Goal: Use online tool/utility: Utilize a website feature to perform a specific function

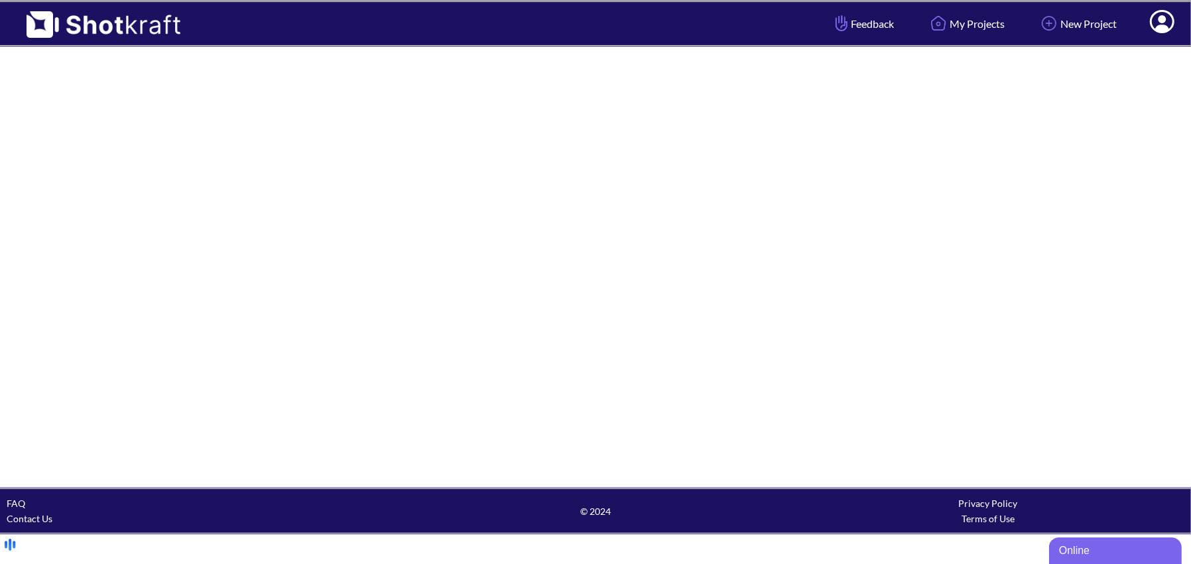
click at [1098, 550] on div "Online" at bounding box center [1115, 550] width 113 height 16
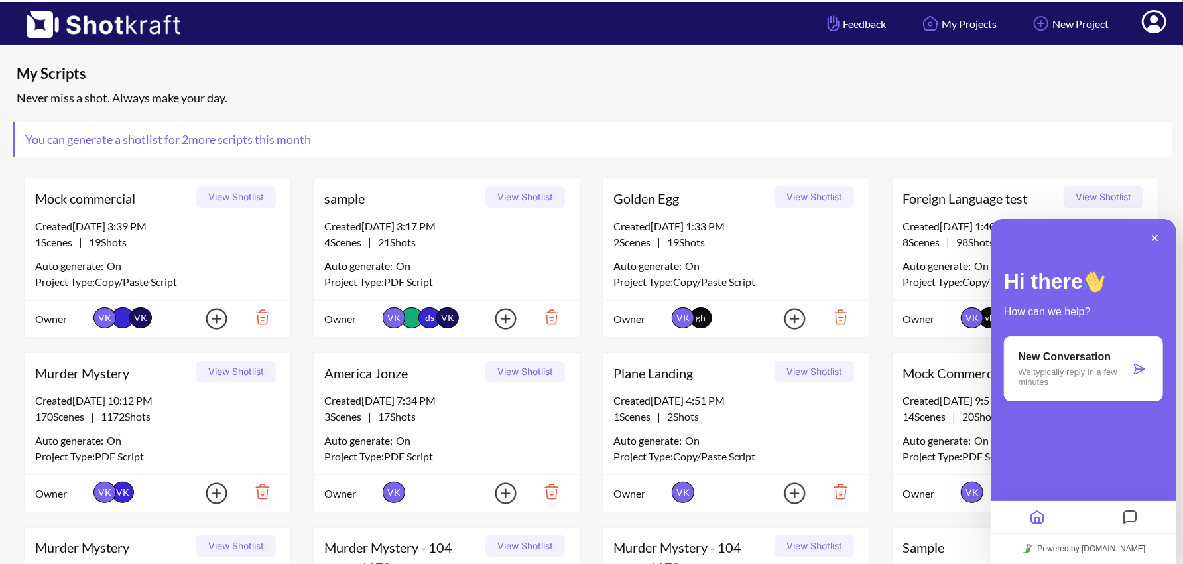
click at [1071, 373] on p "We typically reply in a few minutes" at bounding box center [1073, 376] width 111 height 20
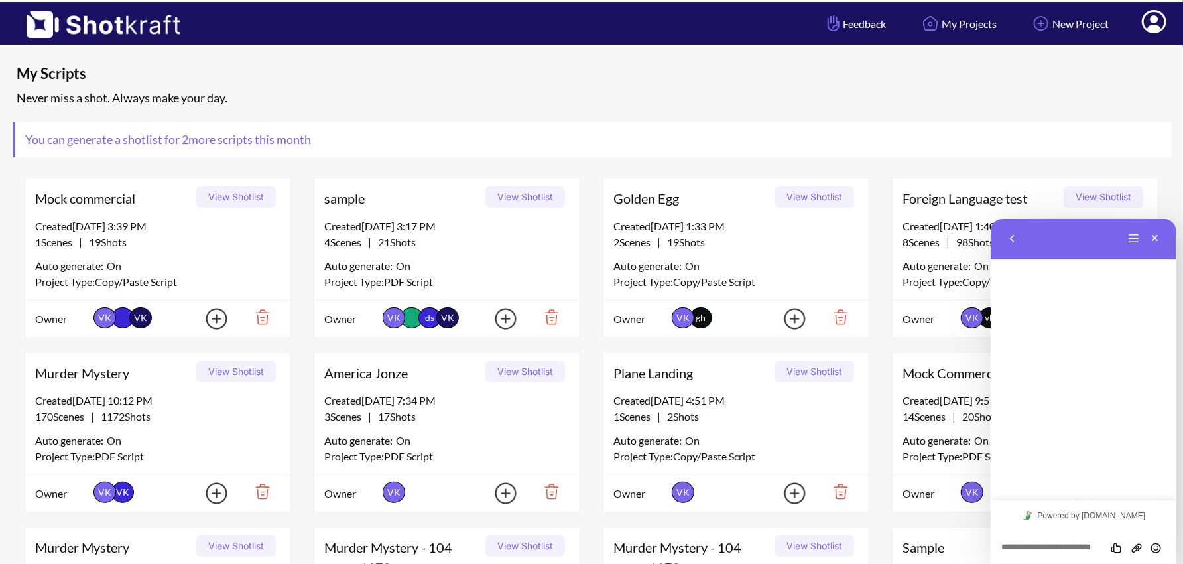
click at [990, 218] on textarea at bounding box center [990, 218] width 0 height 0
type textarea "**********"
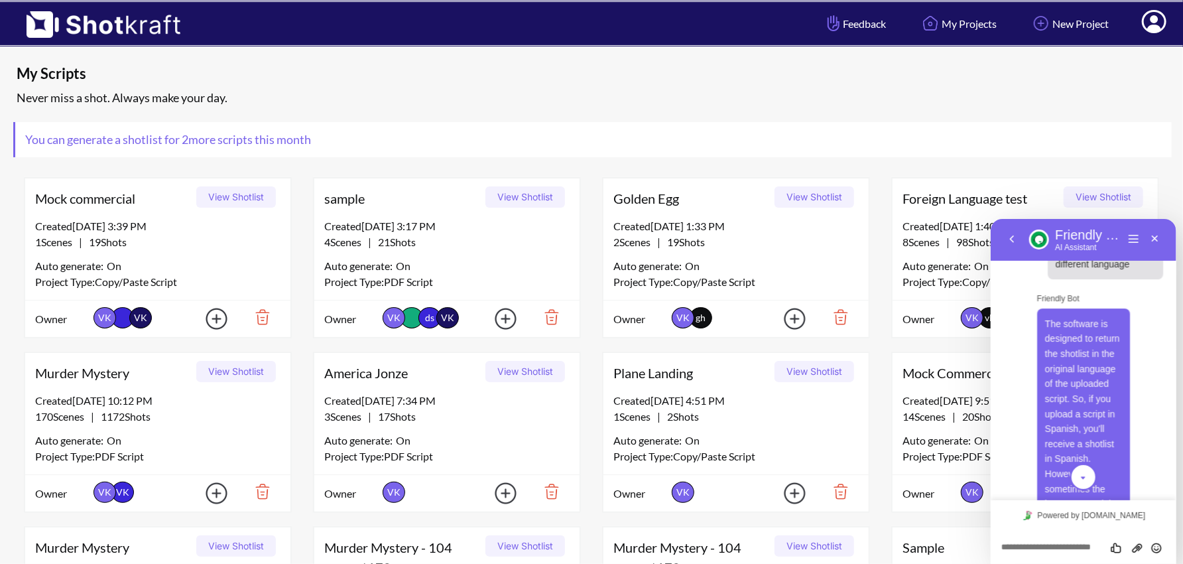
scroll to position [43, 0]
drag, startPoint x: 1047, startPoint y: 318, endPoint x: 1101, endPoint y: 413, distance: 109.6
click at [1102, 413] on p "The software is designed to return the shotlist in the original language of the…" at bounding box center [1084, 573] width 78 height 525
click at [243, 375] on button "View Shotlist" at bounding box center [236, 371] width 80 height 21
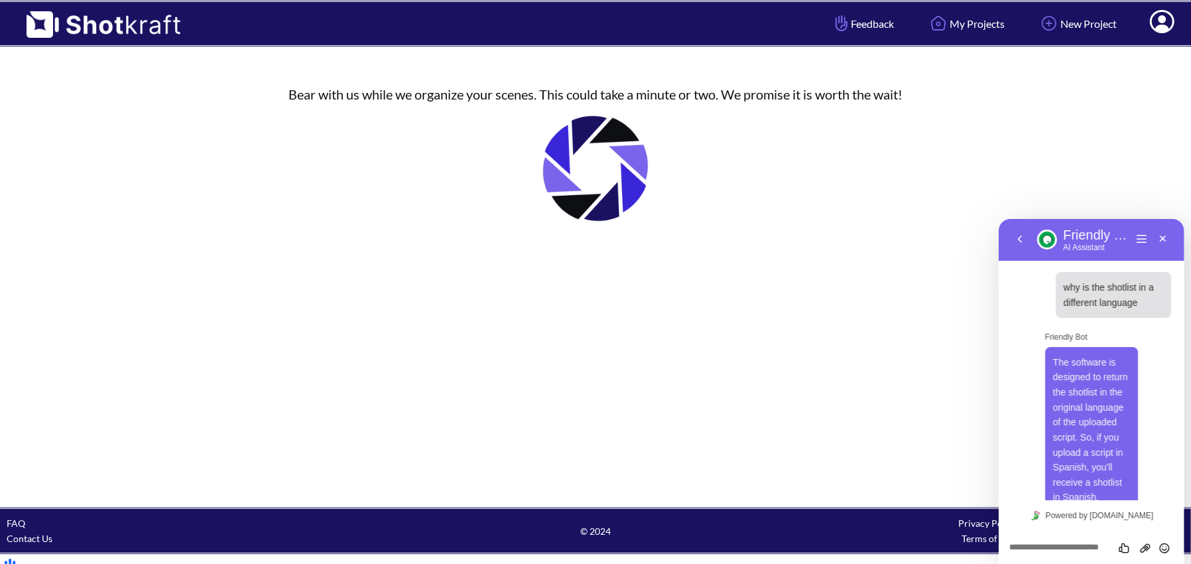
scroll to position [399, 0]
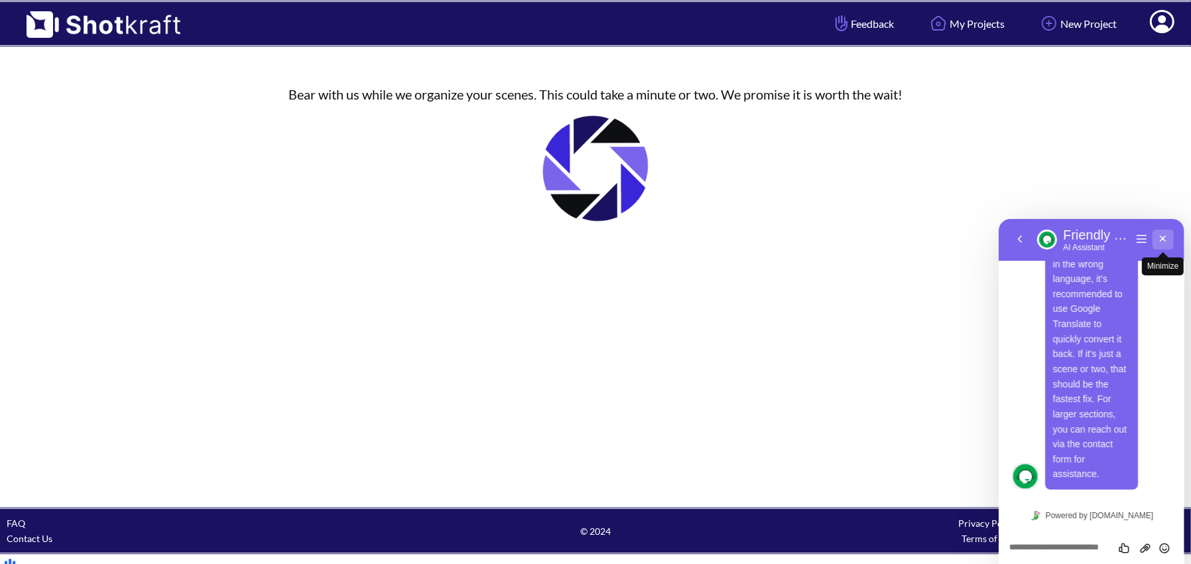
click at [1165, 239] on button "Minimize" at bounding box center [1162, 239] width 21 height 20
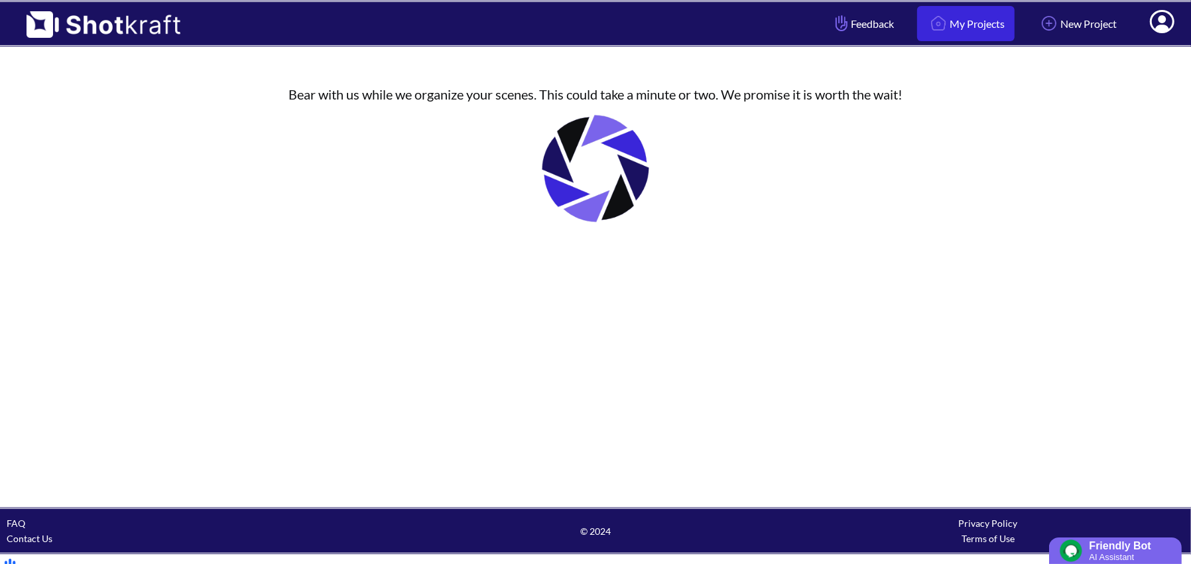
click at [957, 26] on link "My Projects" at bounding box center [966, 23] width 98 height 35
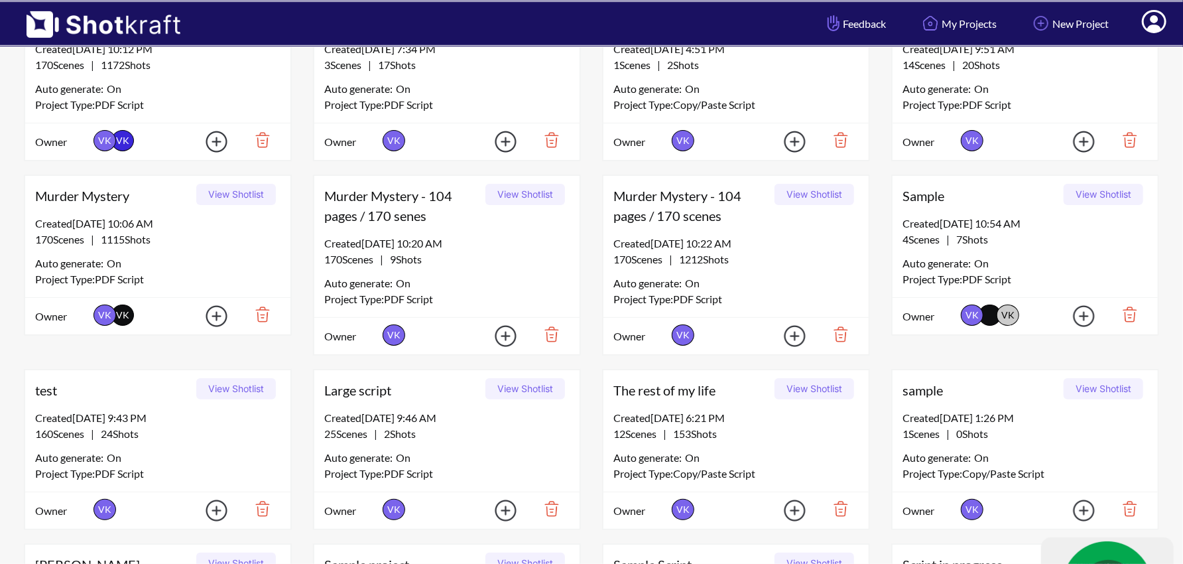
scroll to position [358, 0]
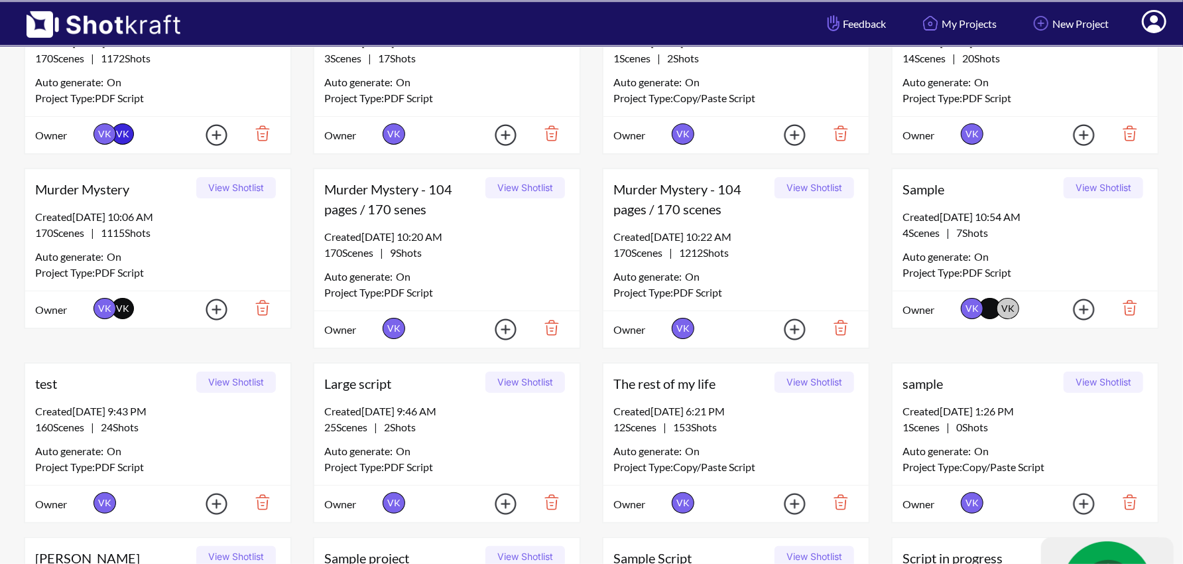
click at [1096, 187] on button "View Shotlist" at bounding box center [1104, 187] width 80 height 21
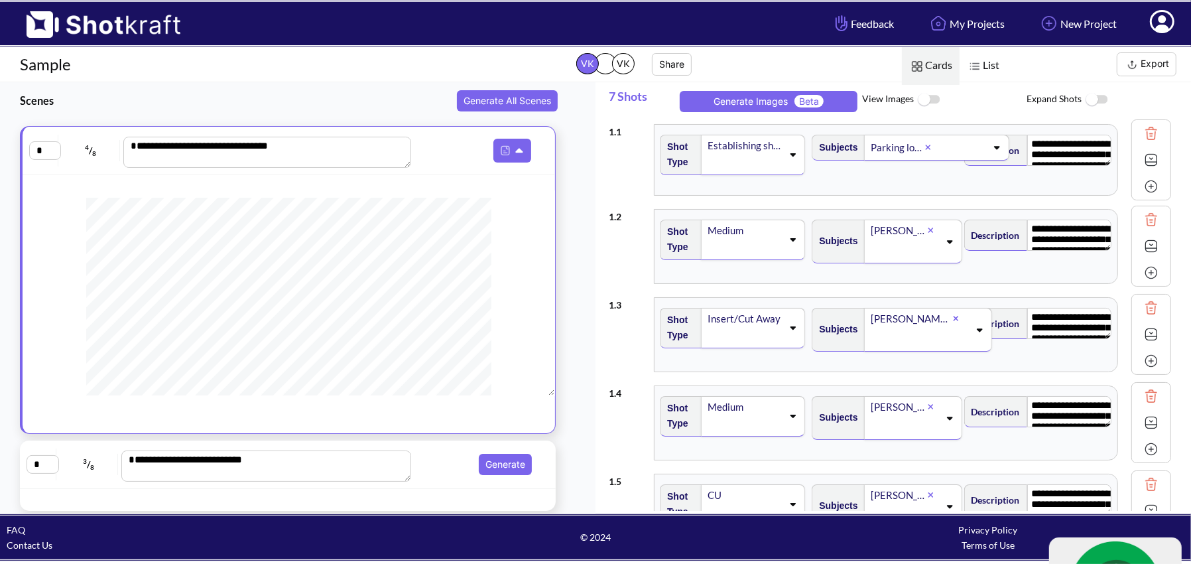
click at [933, 100] on img at bounding box center [929, 100] width 30 height 29
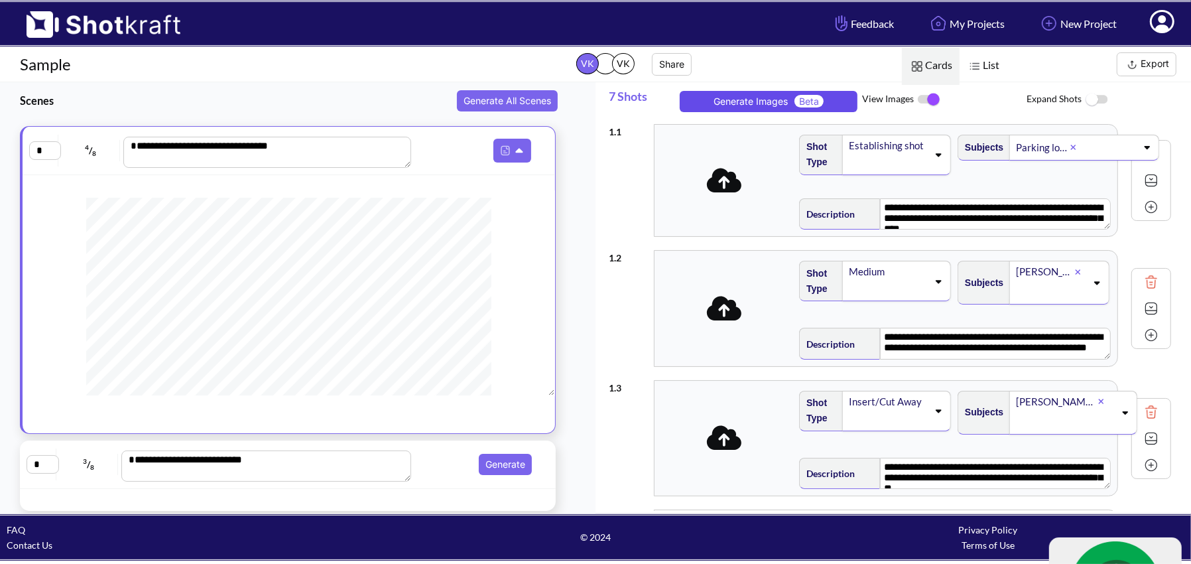
click at [744, 100] on button "Generate Images Beta" at bounding box center [769, 101] width 178 height 21
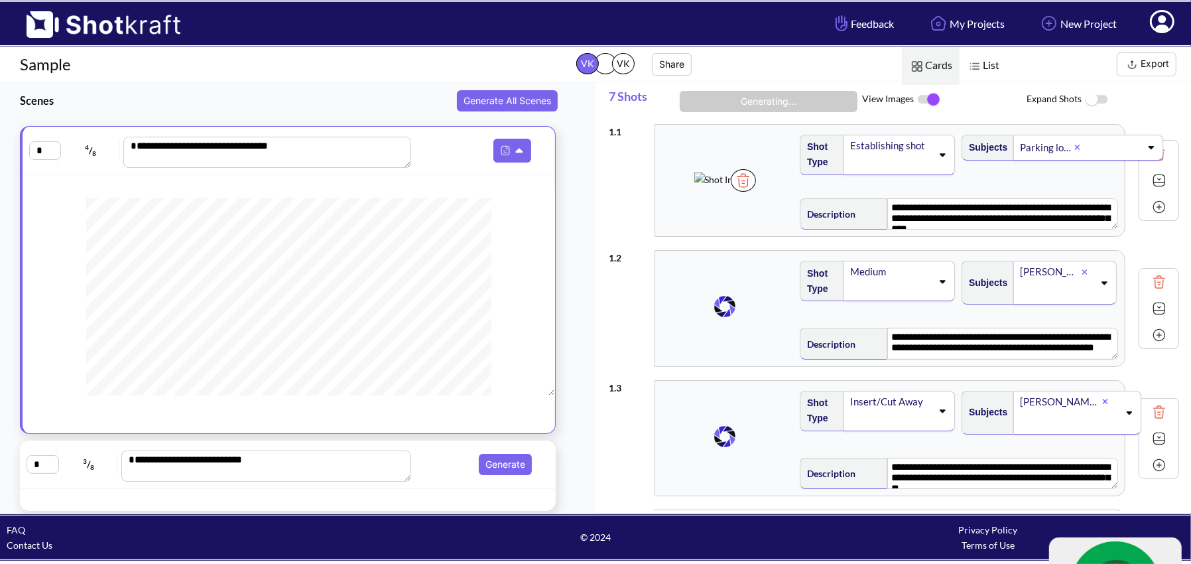
click at [756, 192] on img at bounding box center [743, 180] width 25 height 23
click at [756, 320] on img at bounding box center [743, 308] width 25 height 23
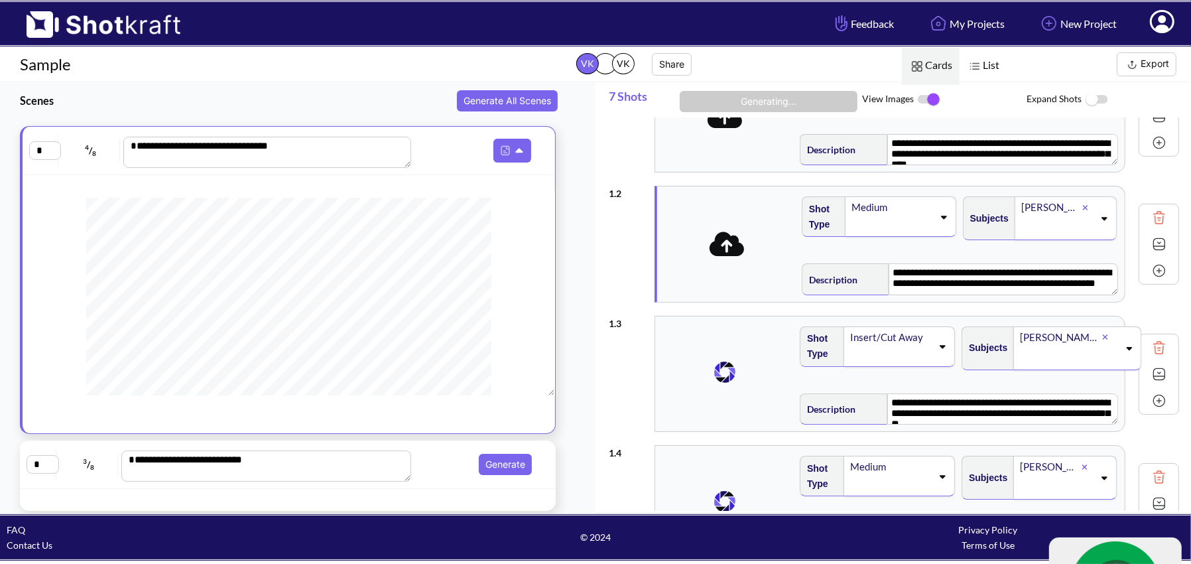
scroll to position [62, 0]
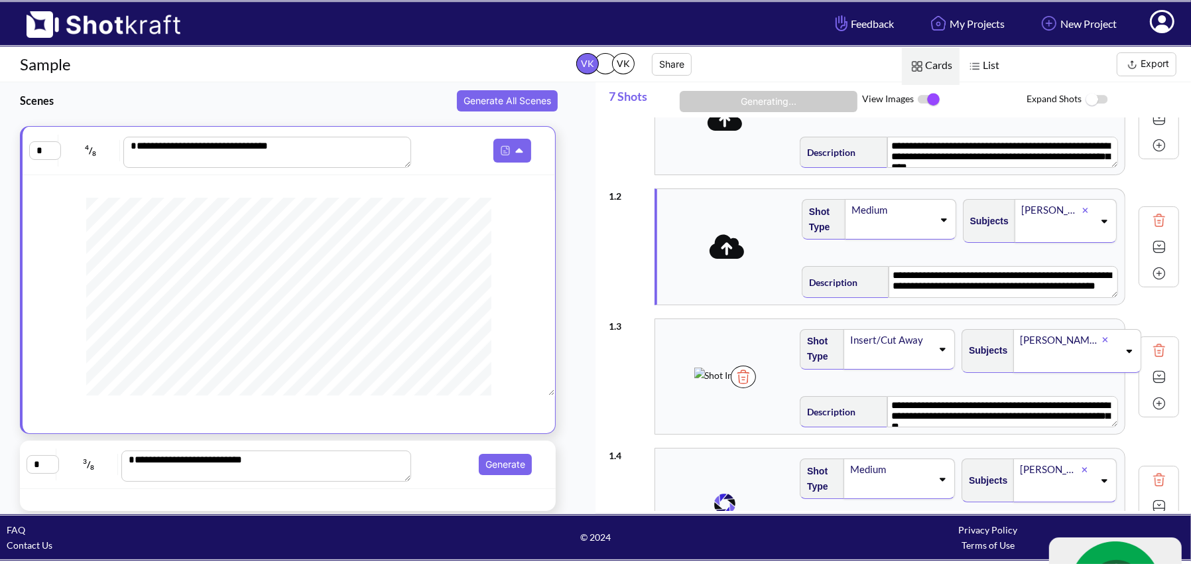
click at [756, 388] on img at bounding box center [743, 376] width 25 height 23
